Goal: Book appointment/travel/reservation

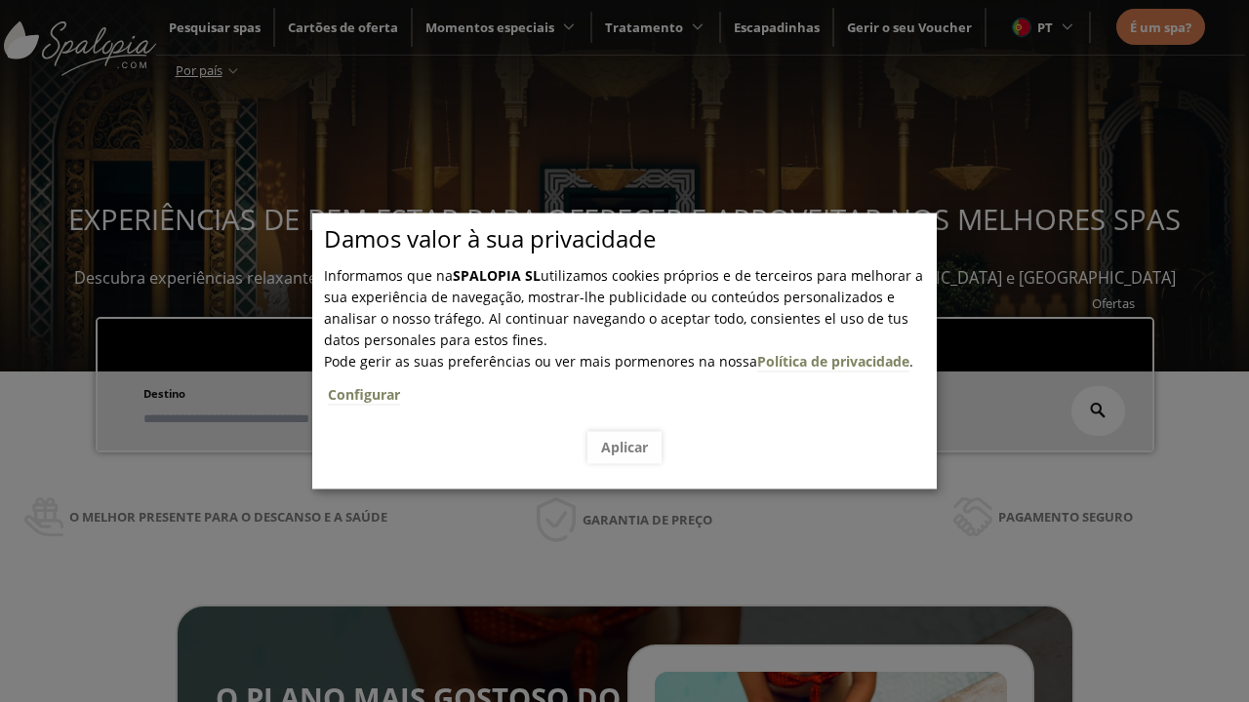
scroll to position [332, 0]
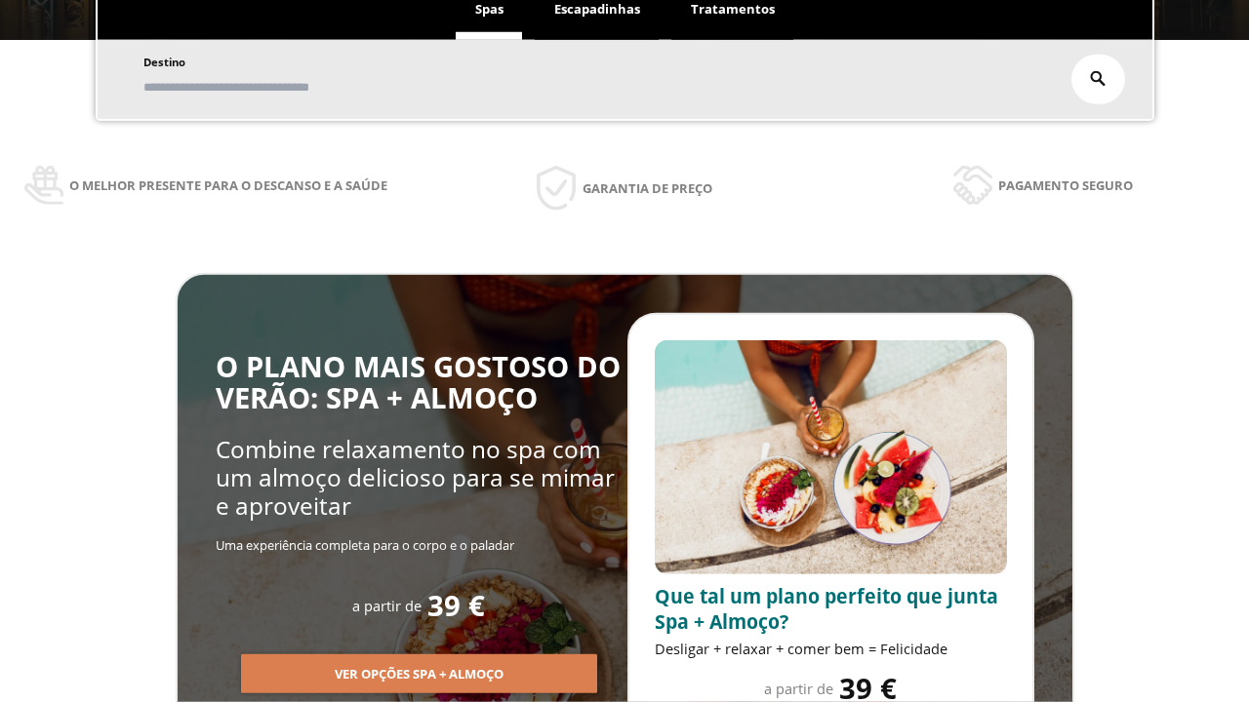
click at [597, 10] on span "Escapadinhas" at bounding box center [597, 9] width 86 height 18
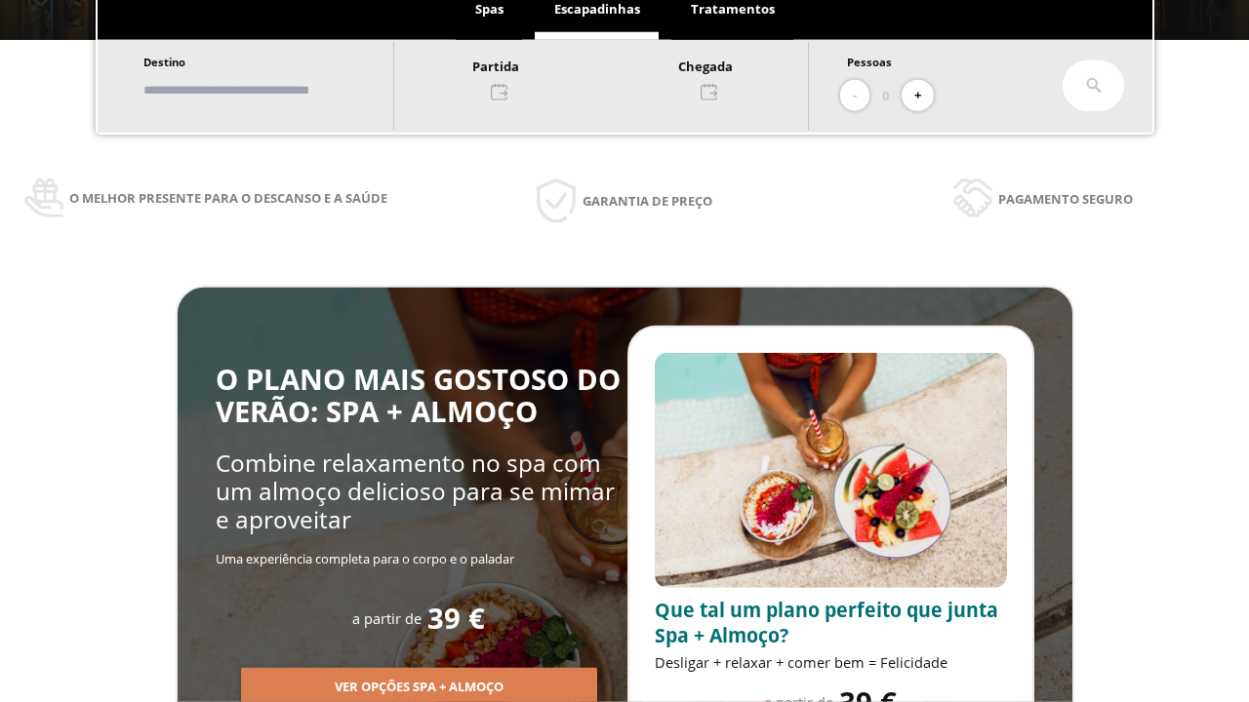
click at [275, 90] on input "text" at bounding box center [259, 90] width 243 height 34
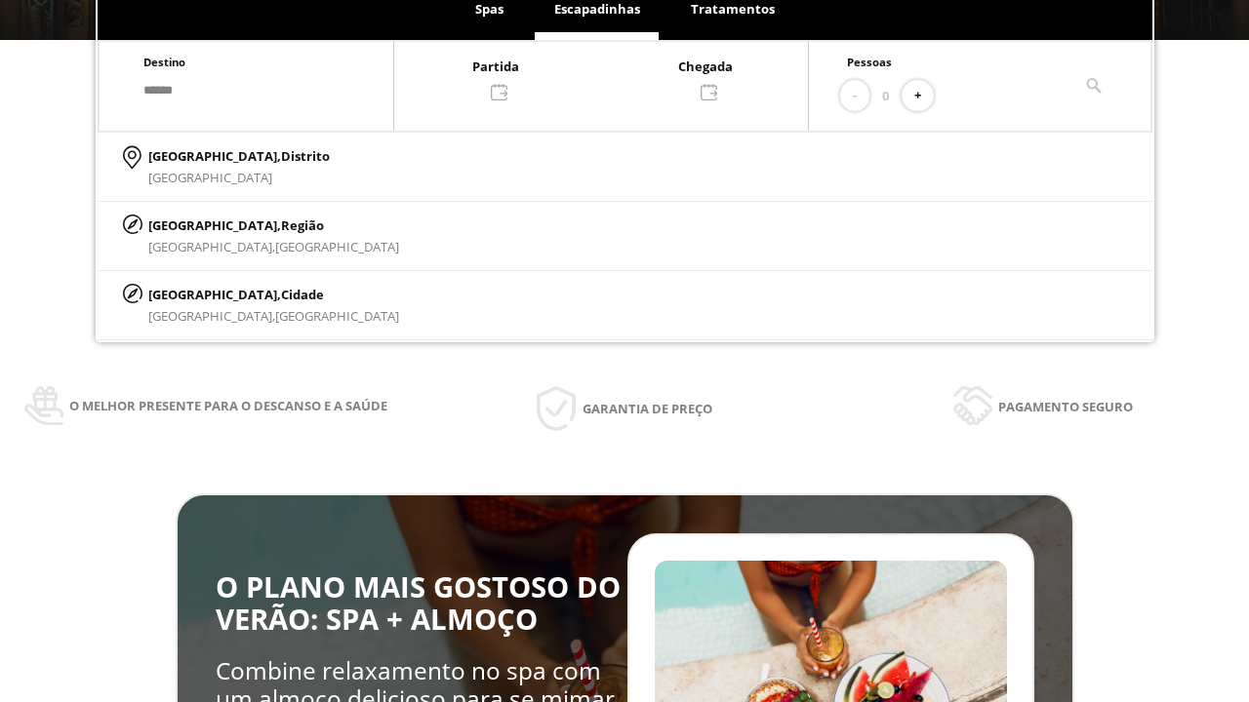
type input "******"
click at [195, 294] on p "[GEOGRAPHIC_DATA], Cidade" at bounding box center [273, 294] width 251 height 21
click at [620, 77] on div at bounding box center [601, 78] width 414 height 47
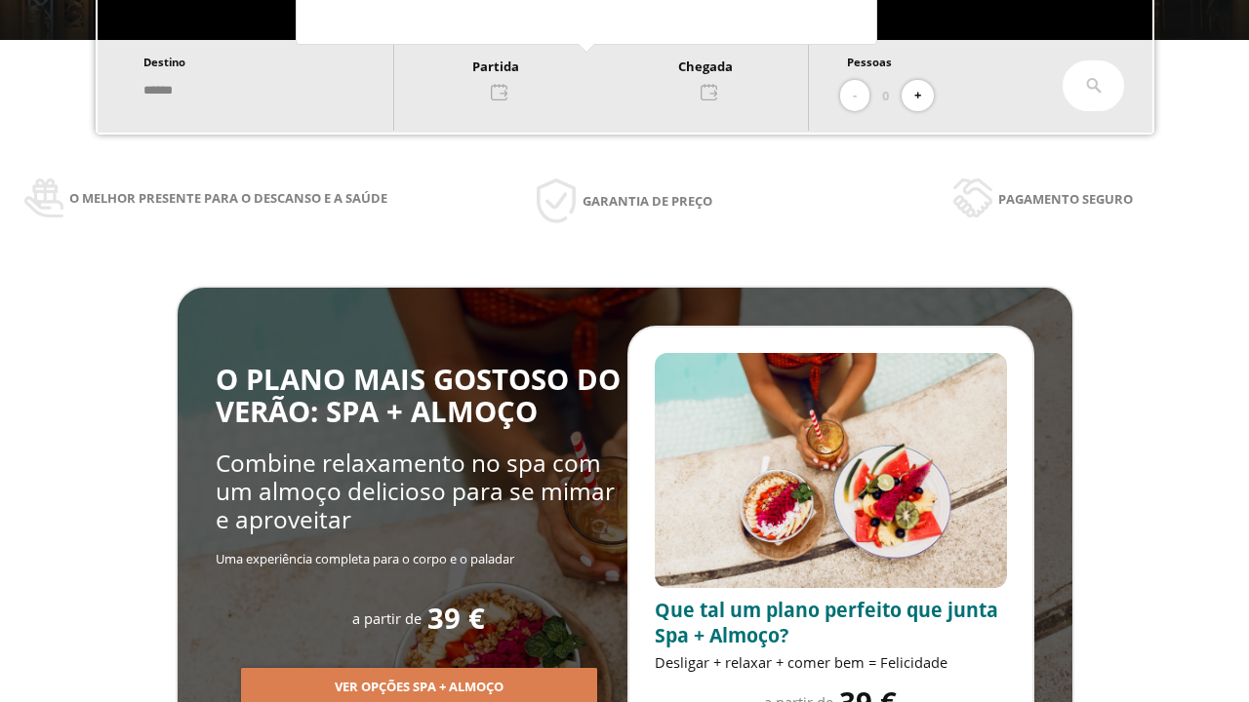
scroll to position [0, 0]
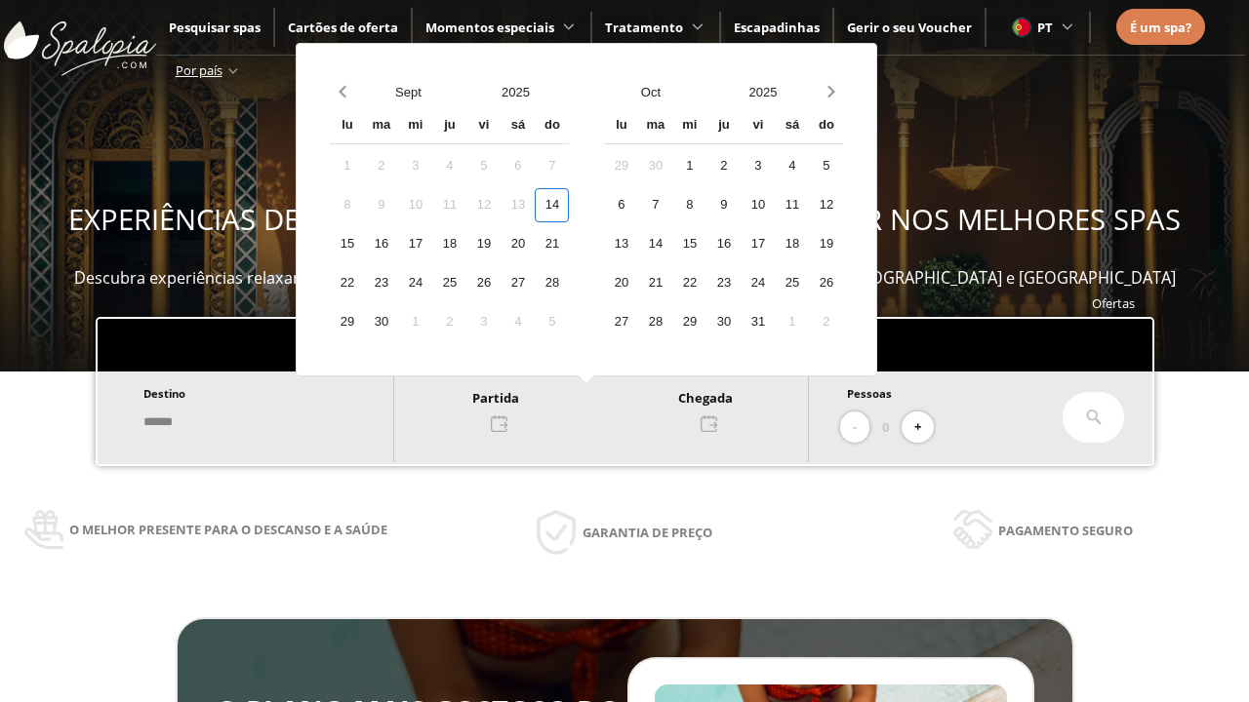
click at [398, 244] on div "16" at bounding box center [381, 244] width 34 height 34
click at [432, 244] on div "17" at bounding box center [415, 244] width 34 height 34
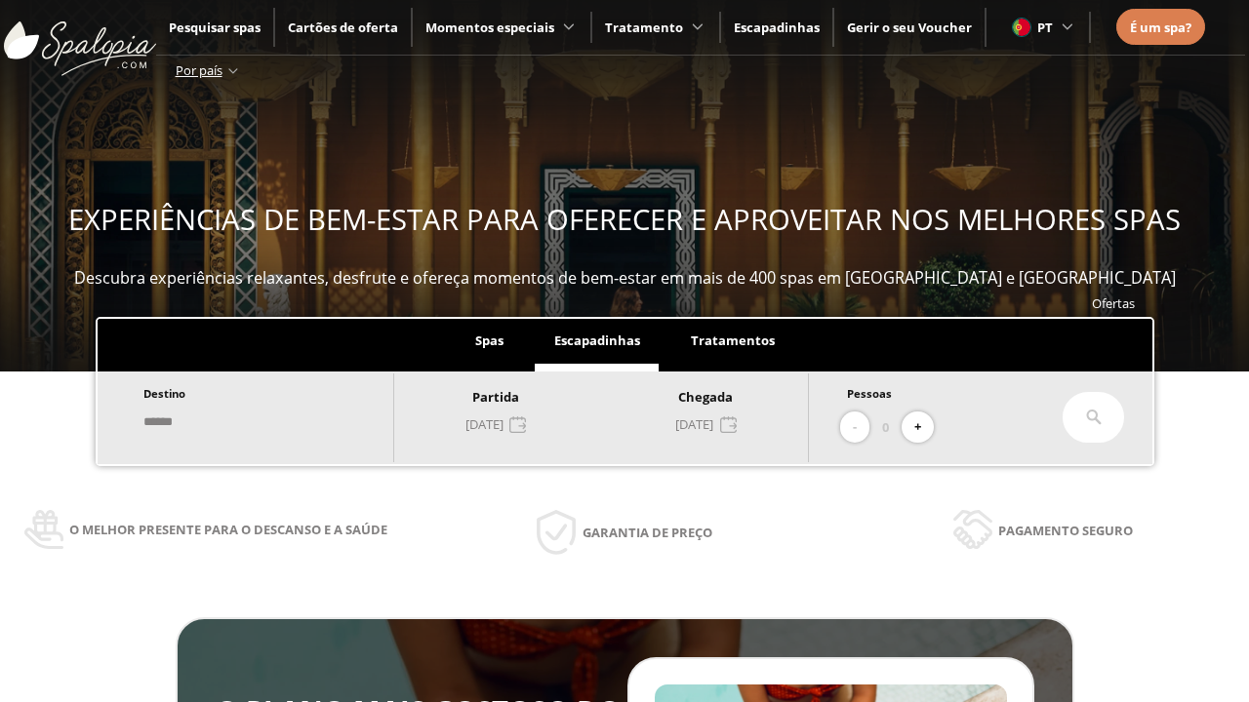
click at [924, 427] on button "+" at bounding box center [917, 428] width 32 height 32
click at [1094, 418] on icon at bounding box center [1094, 418] width 16 height 16
